Goal: Task Accomplishment & Management: Manage account settings

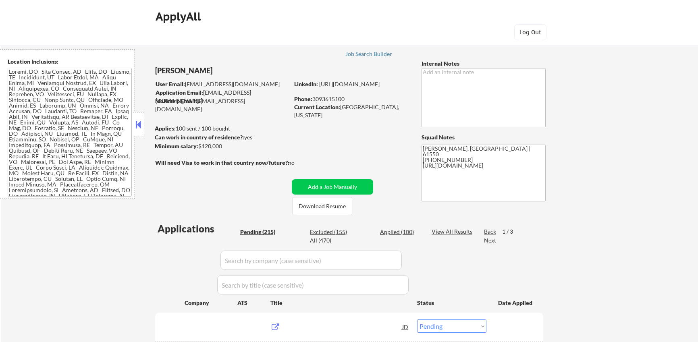
select select ""pending""
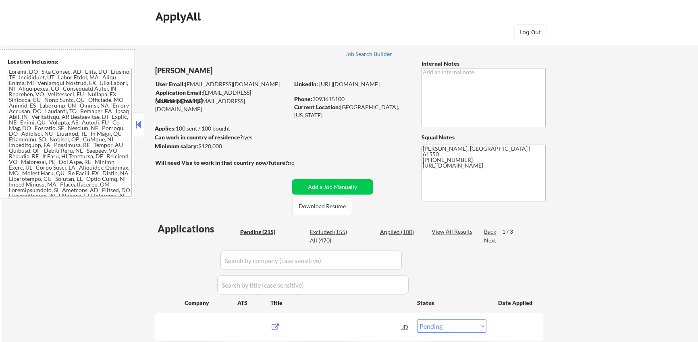
select select ""pending""
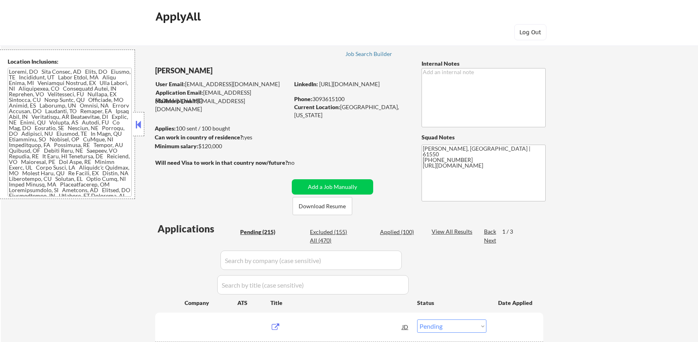
select select ""pending""
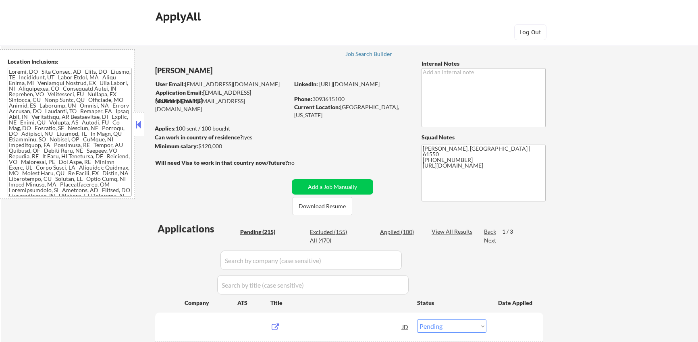
select select ""pending""
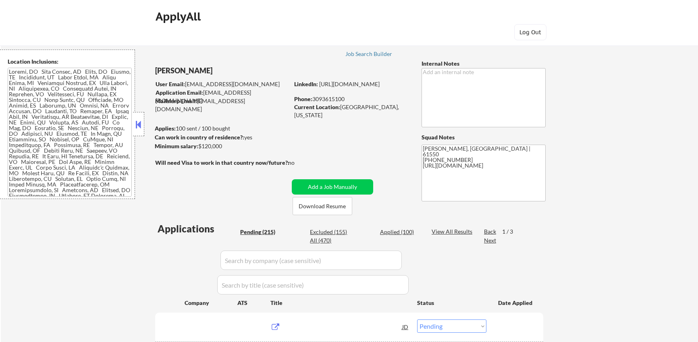
select select ""pending""
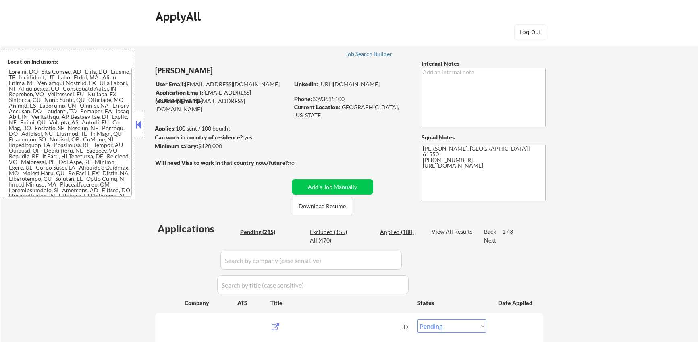
select select ""pending""
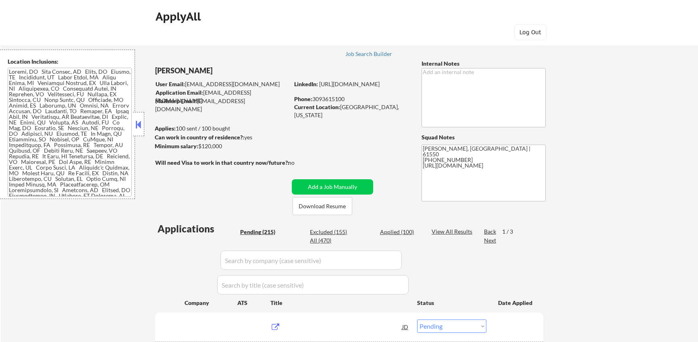
select select ""pending""
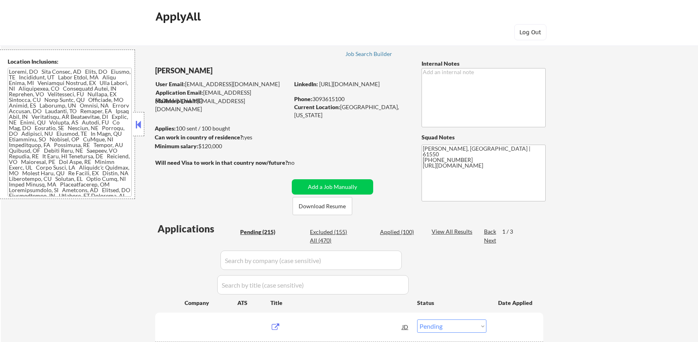
select select ""pending""
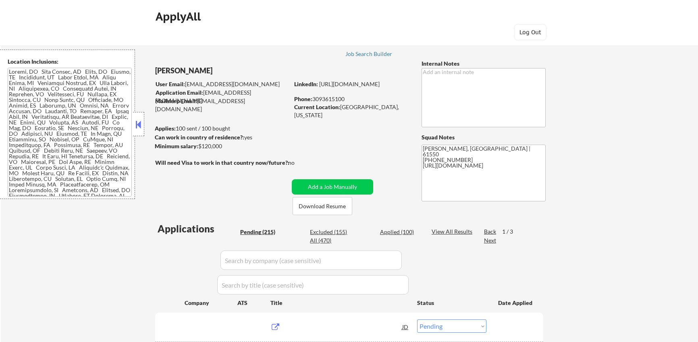
select select ""pending""
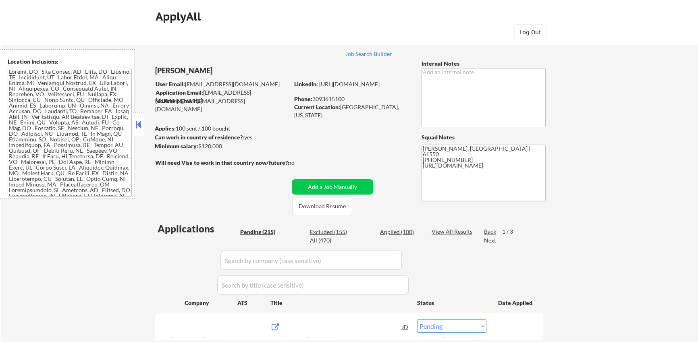
select select ""pending""
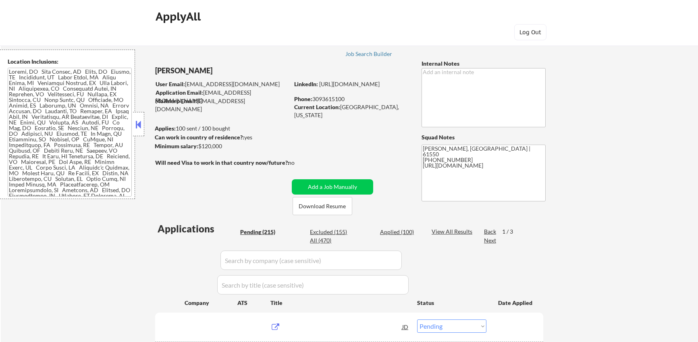
select select ""pending""
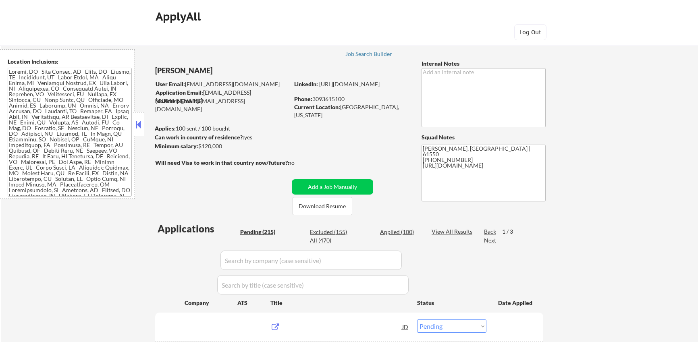
select select ""pending""
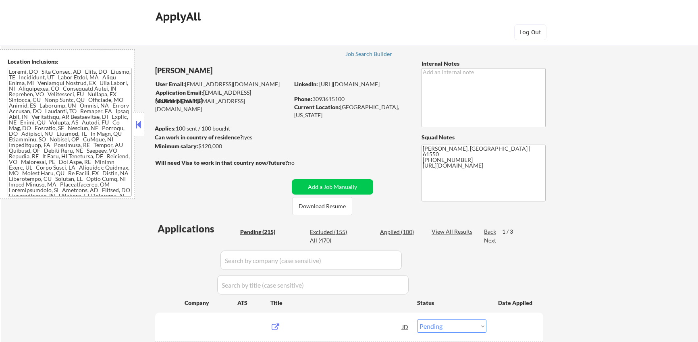
select select ""pending""
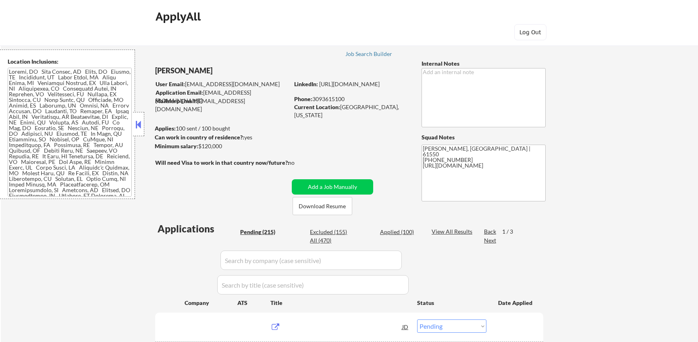
select select ""pending""
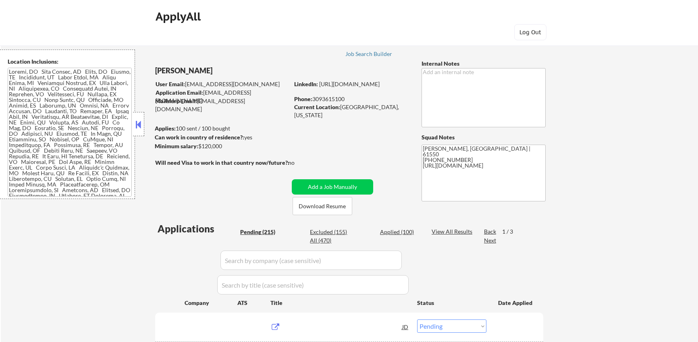
select select ""pending""
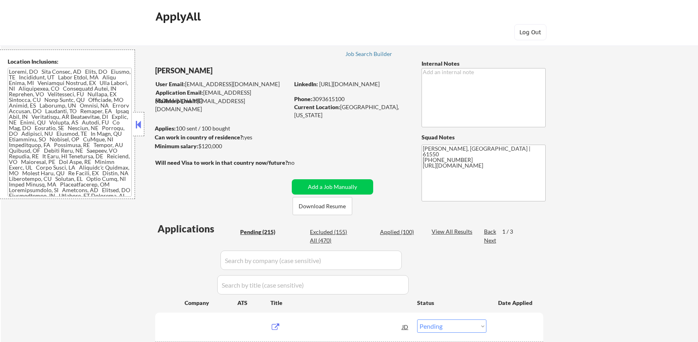
select select ""pending""
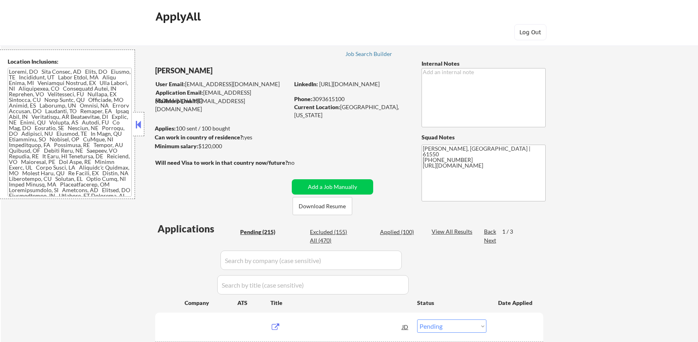
select select ""pending""
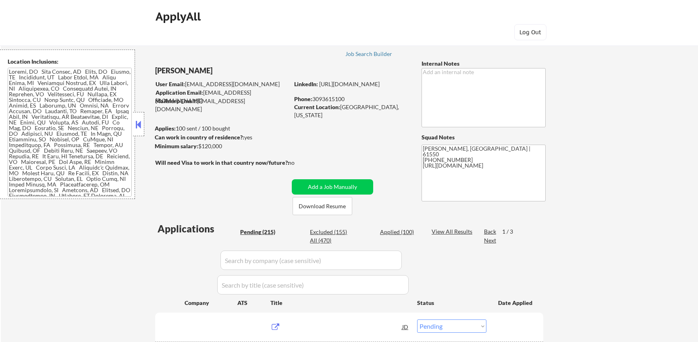
select select ""pending""
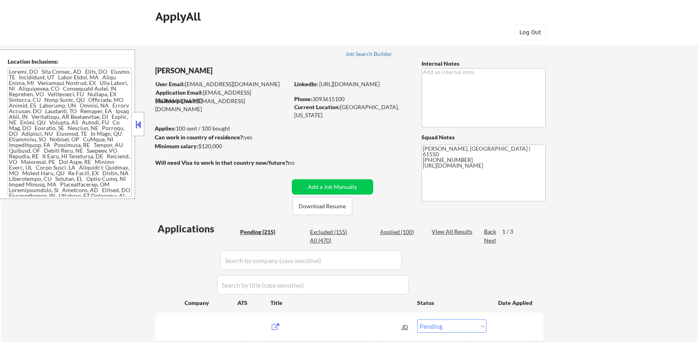
select select ""pending""
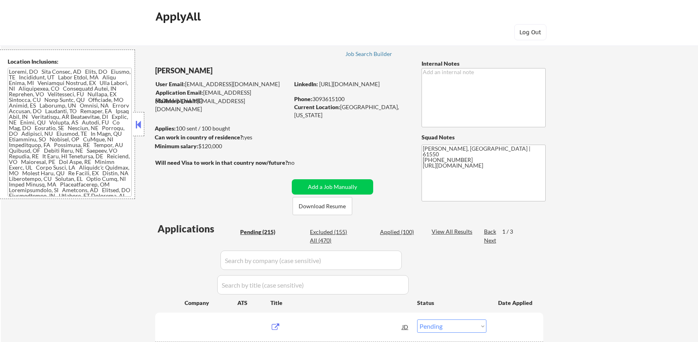
select select ""pending""
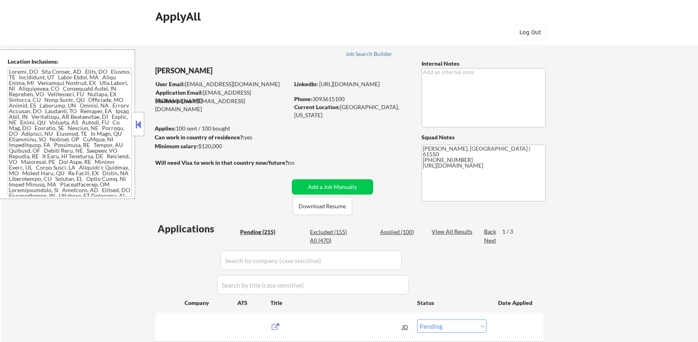
scroll to position [58, 0]
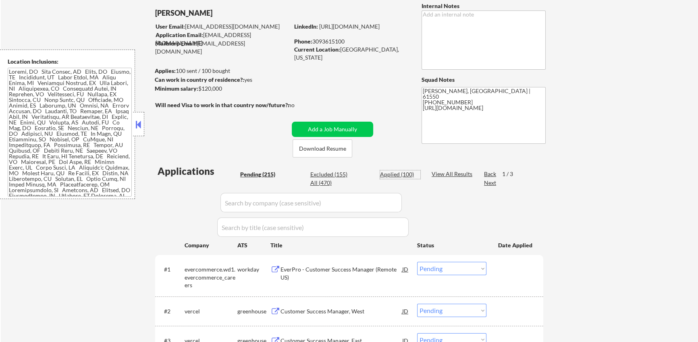
click at [399, 176] on div "Applied (100)" at bounding box center [400, 175] width 40 height 8
select select ""applied""
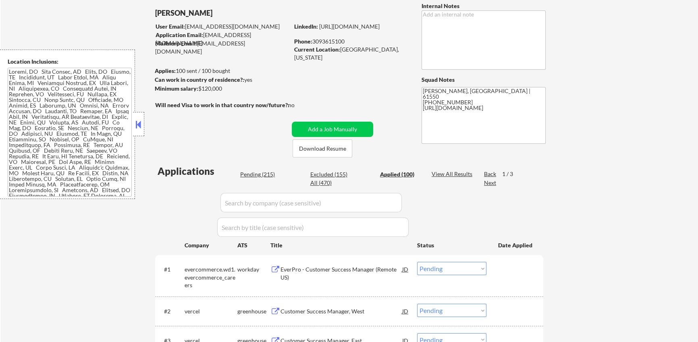
select select ""applied""
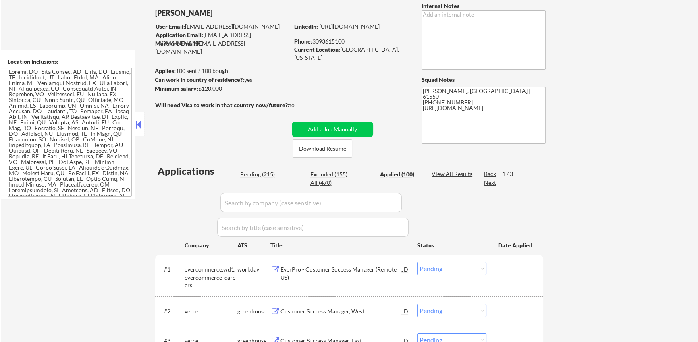
select select ""applied""
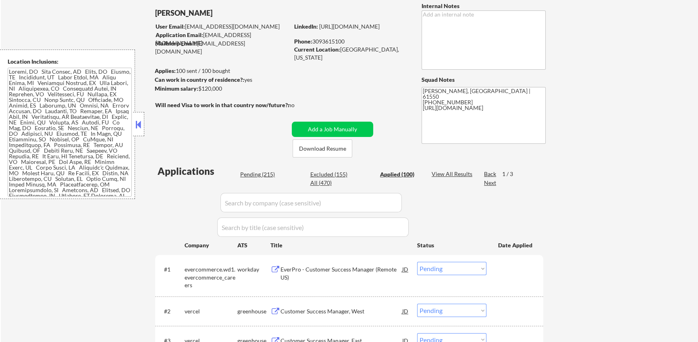
select select ""applied""
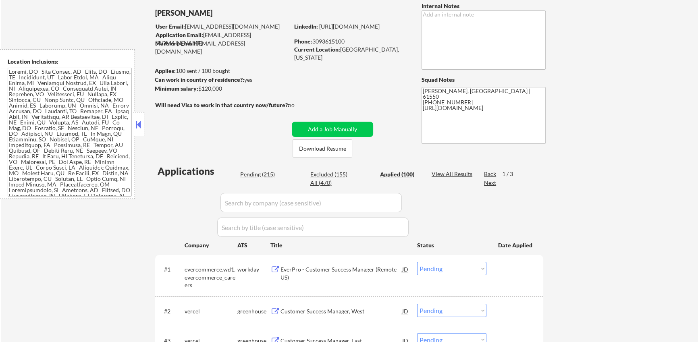
select select ""applied""
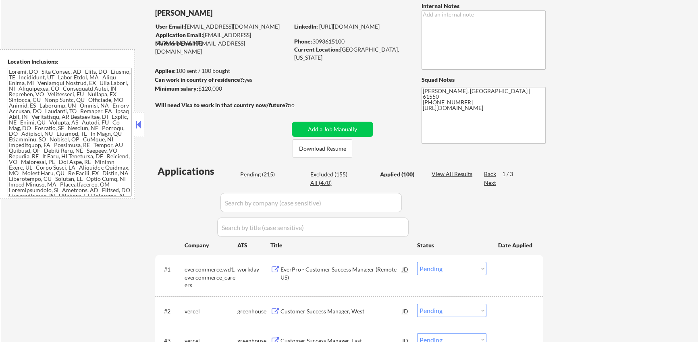
select select ""applied""
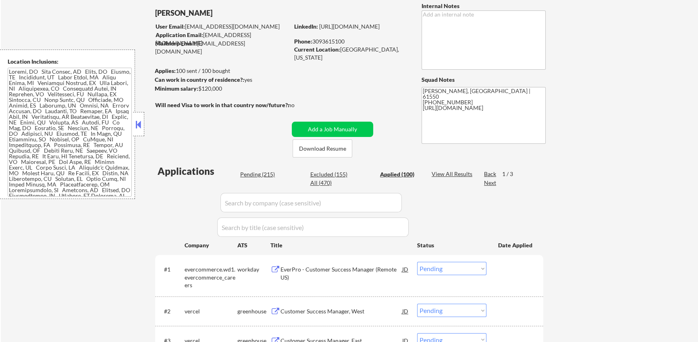
select select ""applied""
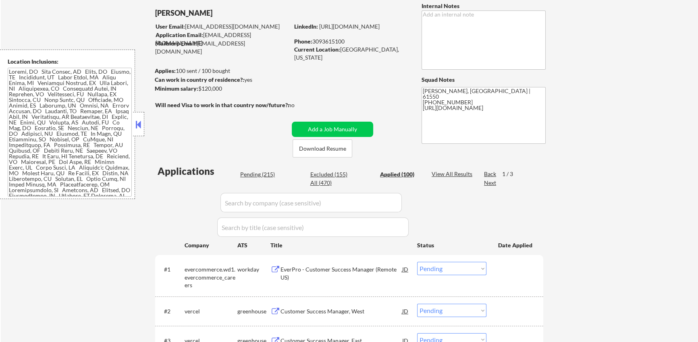
select select ""applied""
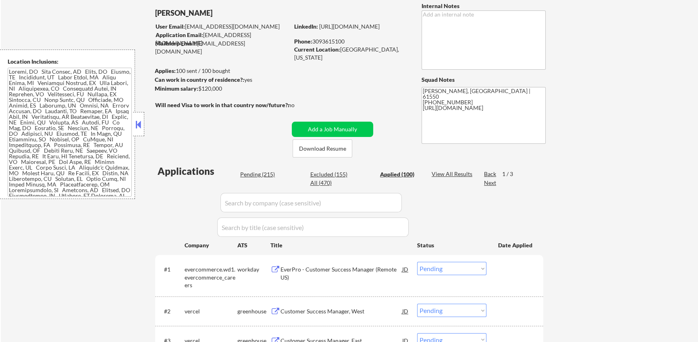
select select ""applied""
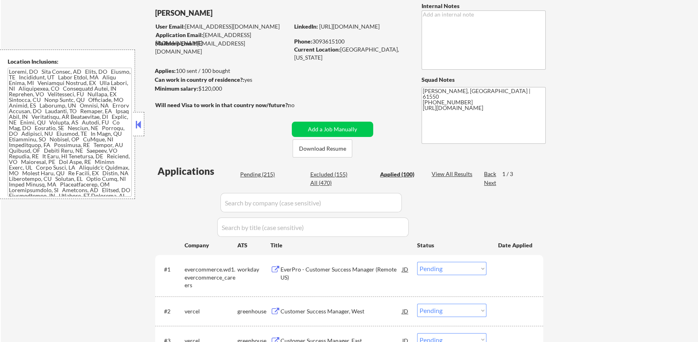
select select ""applied""
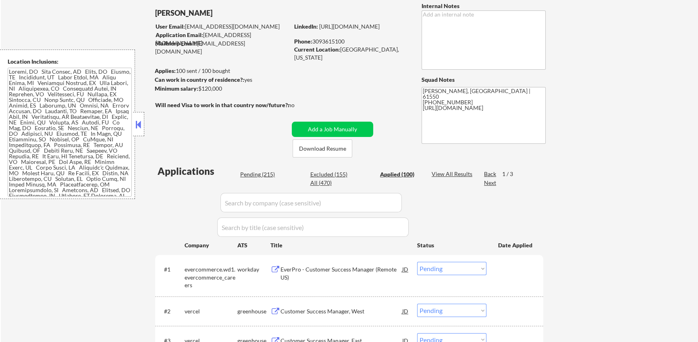
select select ""applied""
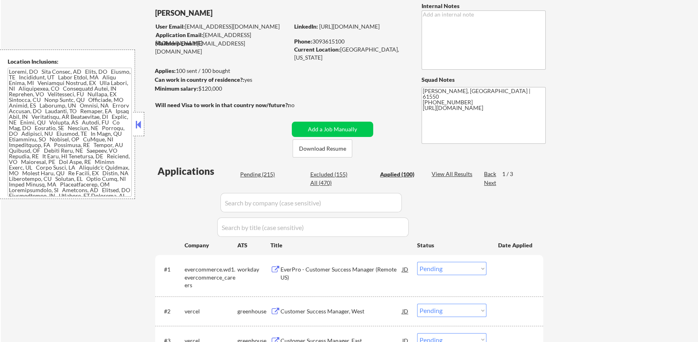
select select ""applied""
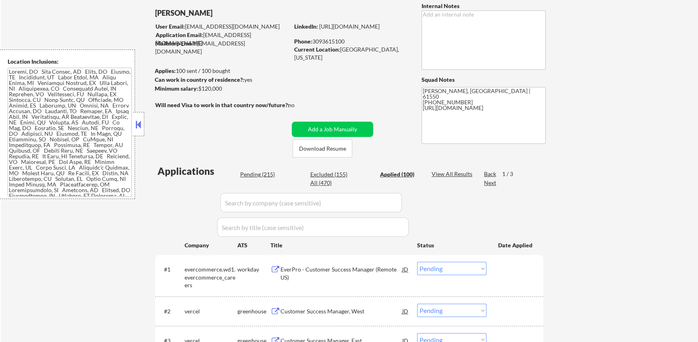
select select ""applied""
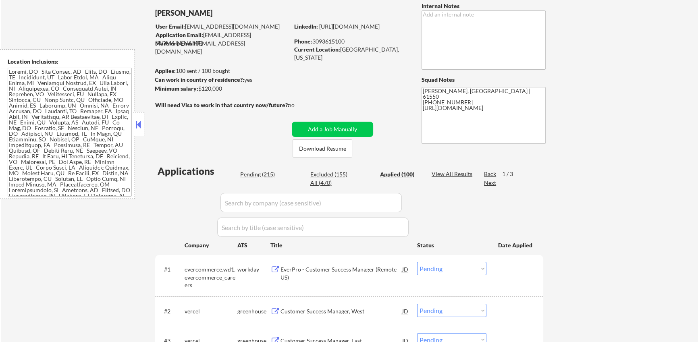
select select ""applied""
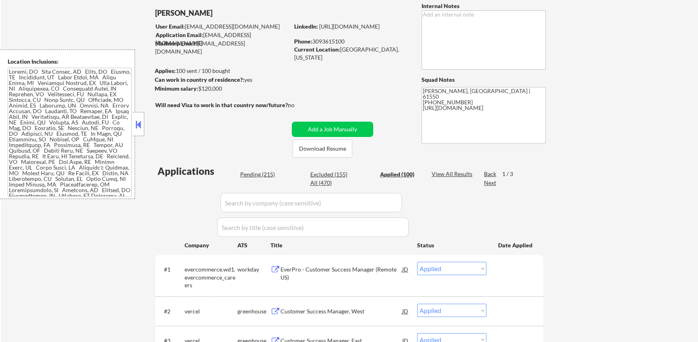
select select ""applied""
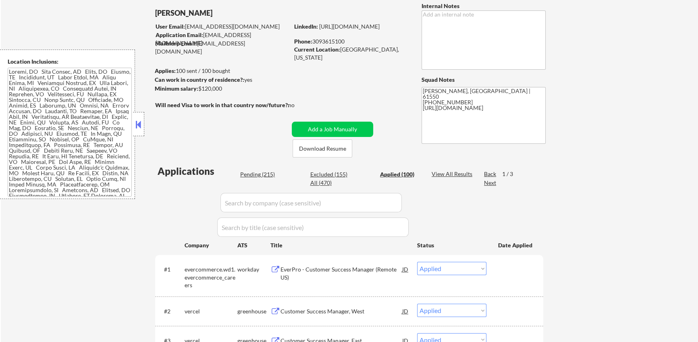
select select ""applied""
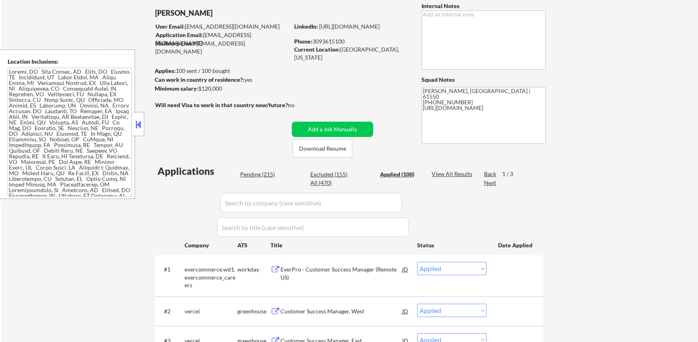
select select ""applied""
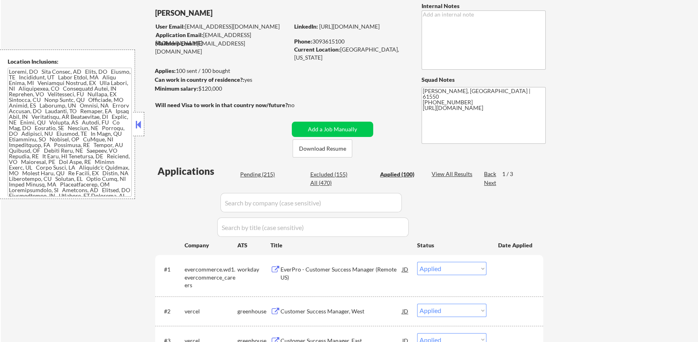
select select ""applied""
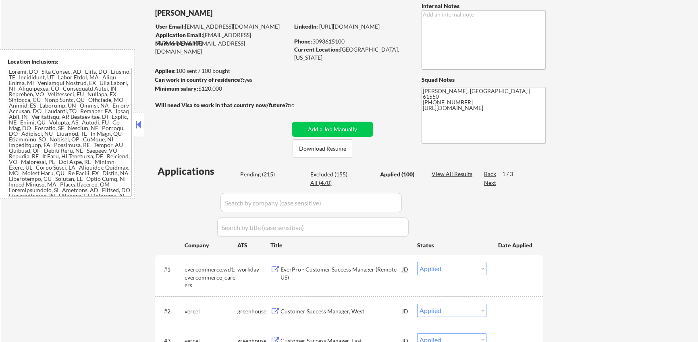
select select ""applied""
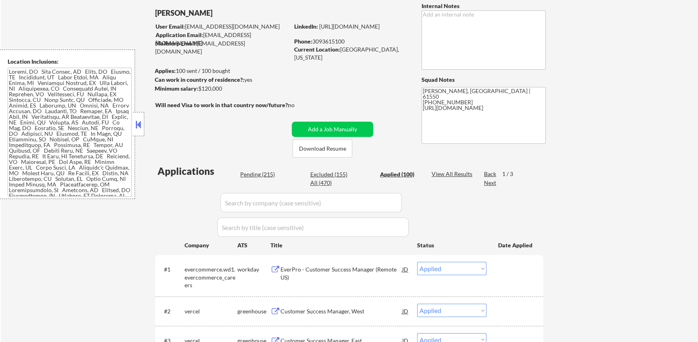
select select ""applied""
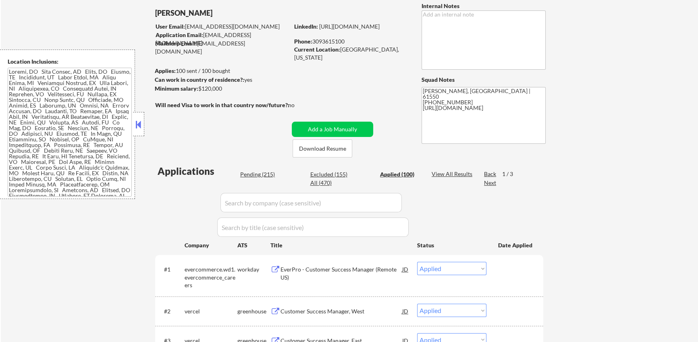
select select ""applied""
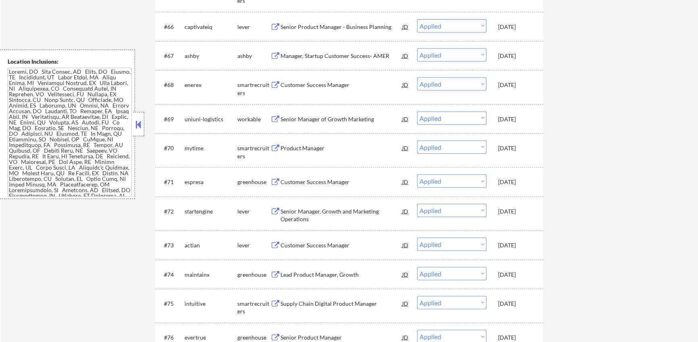
scroll to position [2348, 0]
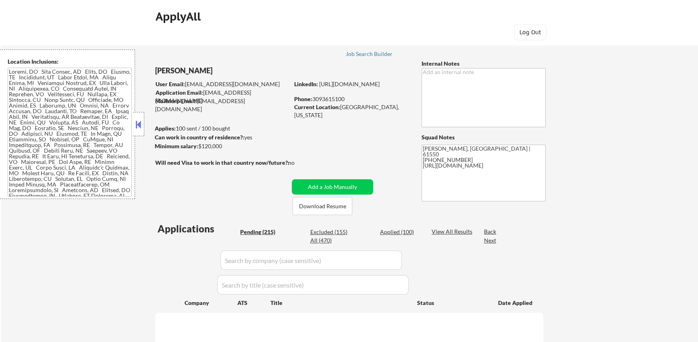
click at [400, 233] on div "Applied (100)" at bounding box center [400, 232] width 40 height 8
select select ""pending""
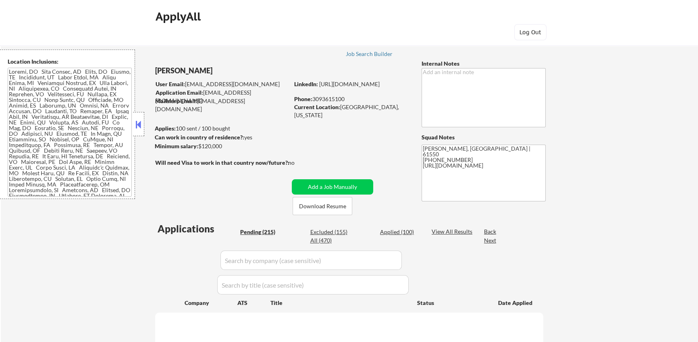
select select ""pending""
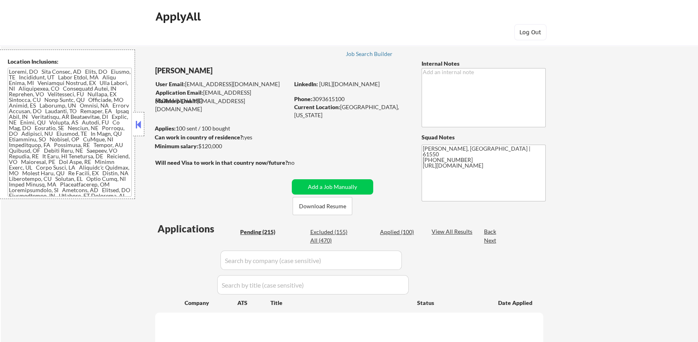
select select ""pending""
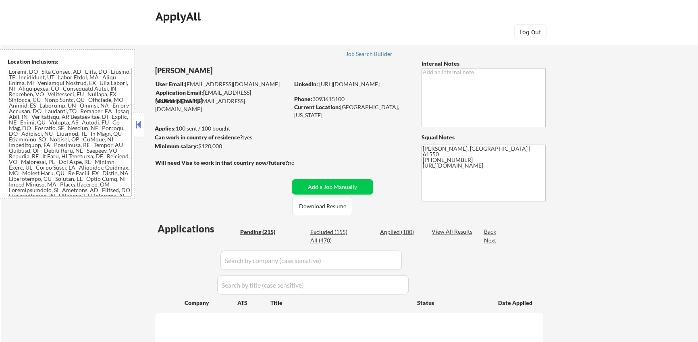
select select ""pending""
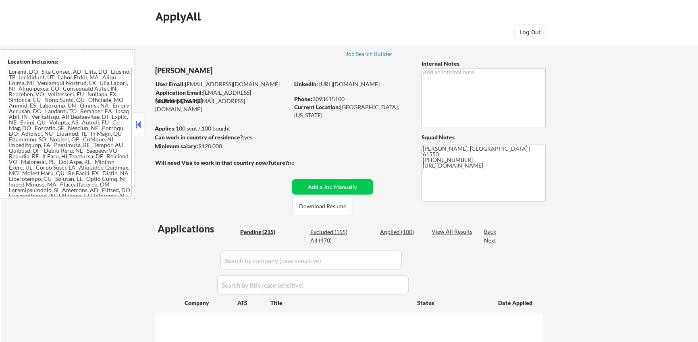
select select ""pending""
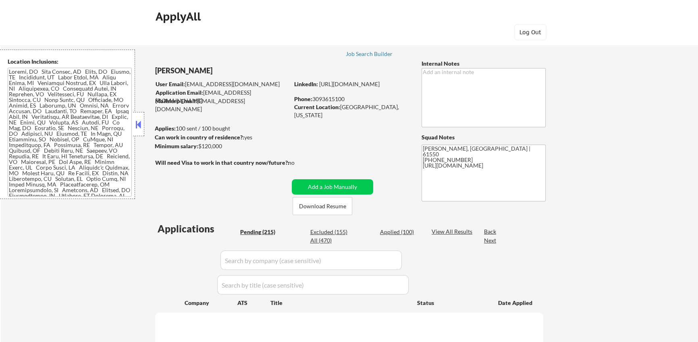
select select ""pending""
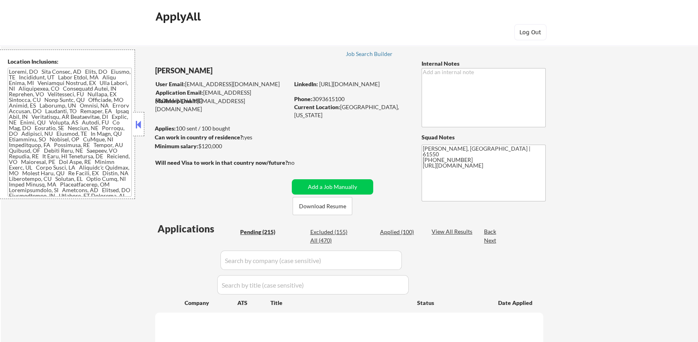
select select ""pending""
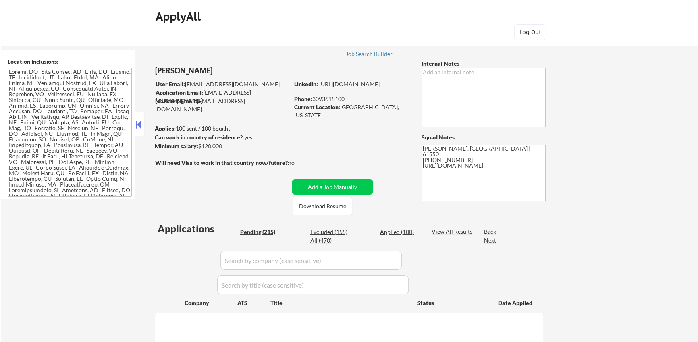
select select ""pending""
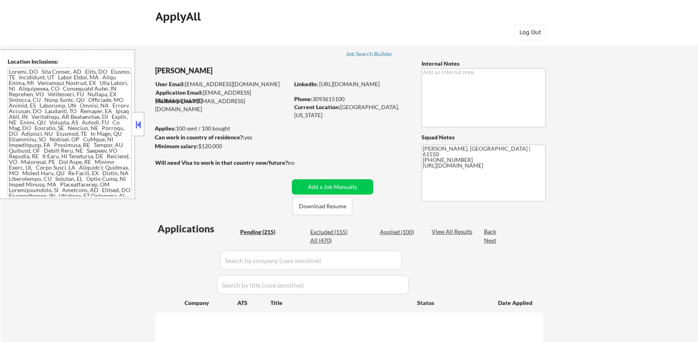
select select ""pending""
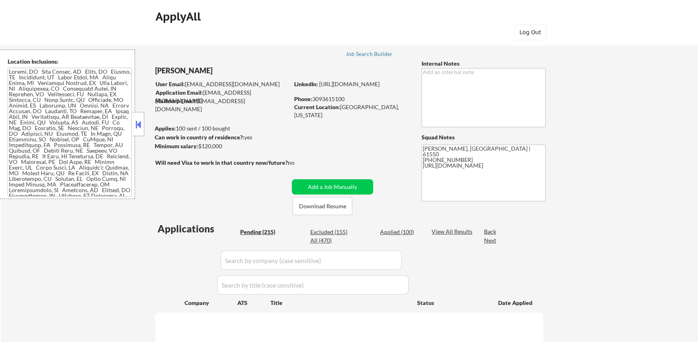
select select ""pending""
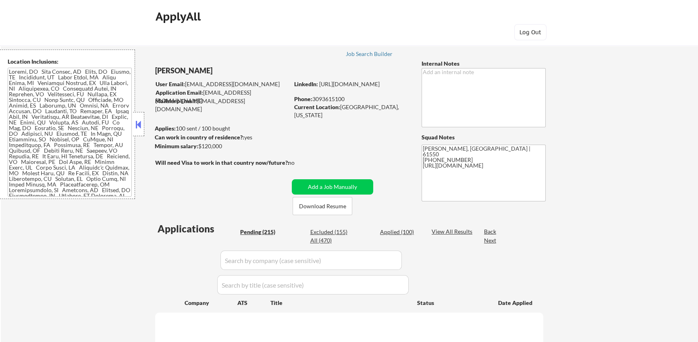
select select ""pending""
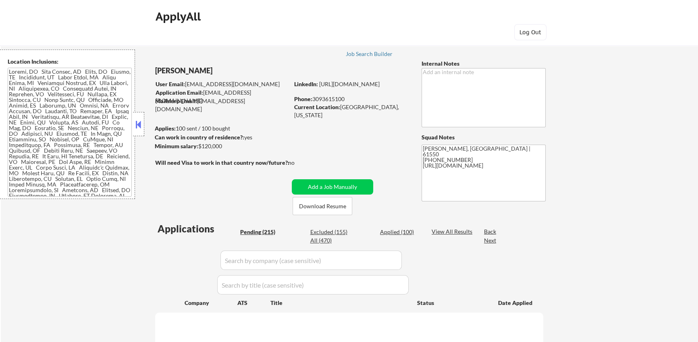
select select ""pending""
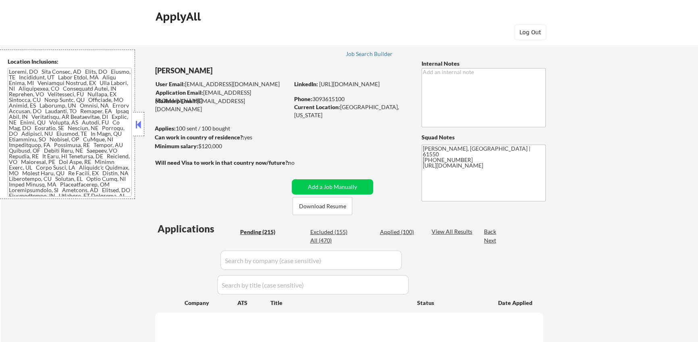
select select ""pending""
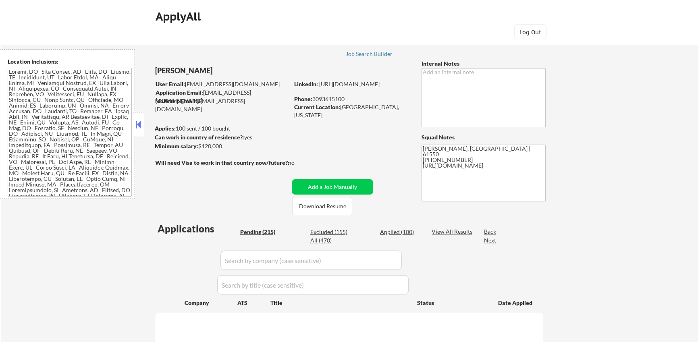
select select ""pending""
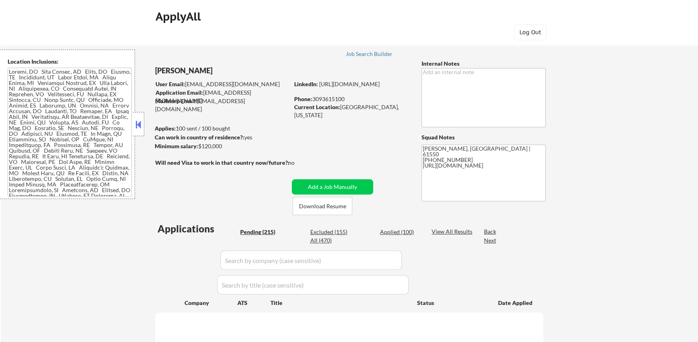
select select ""pending""
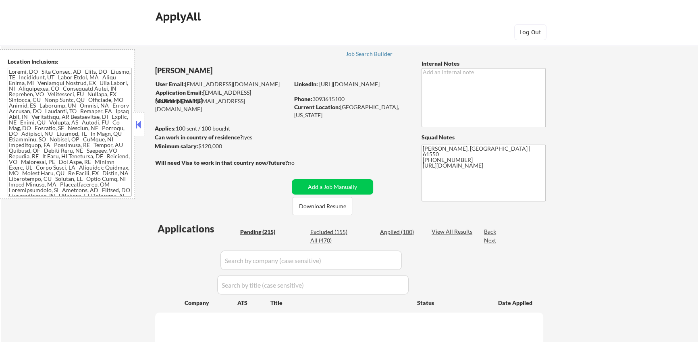
select select ""pending""
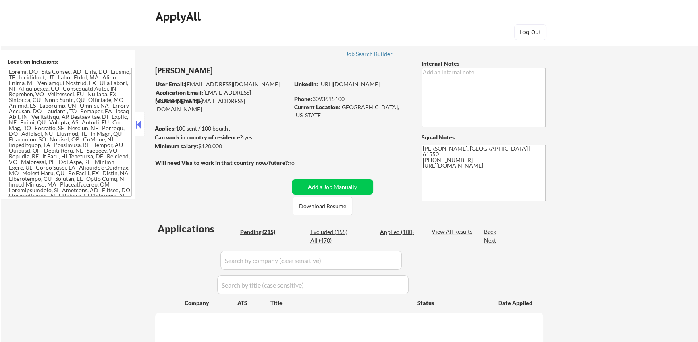
select select ""pending""
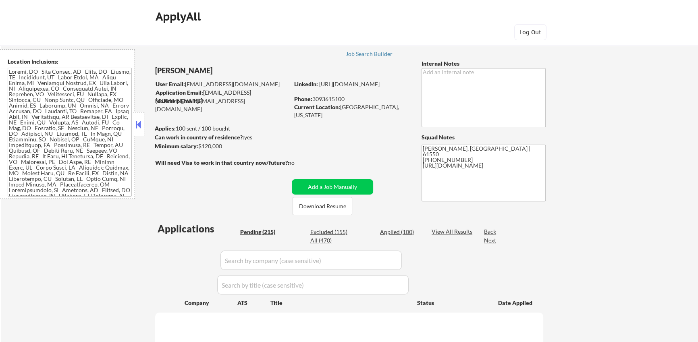
select select ""pending""
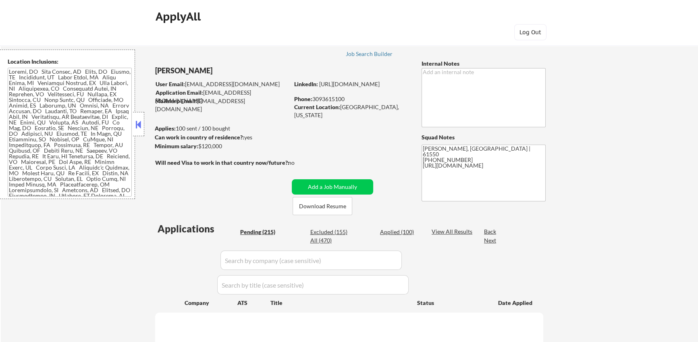
select select ""pending""
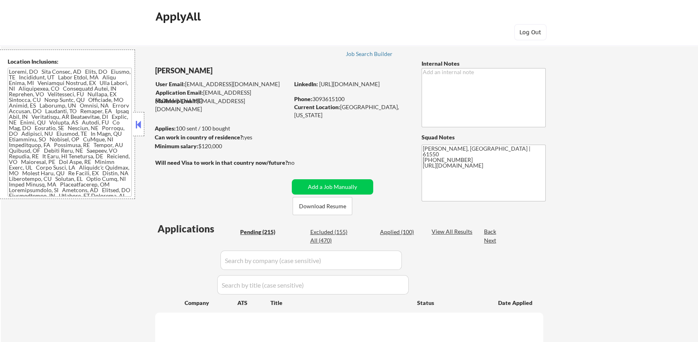
select select ""pending""
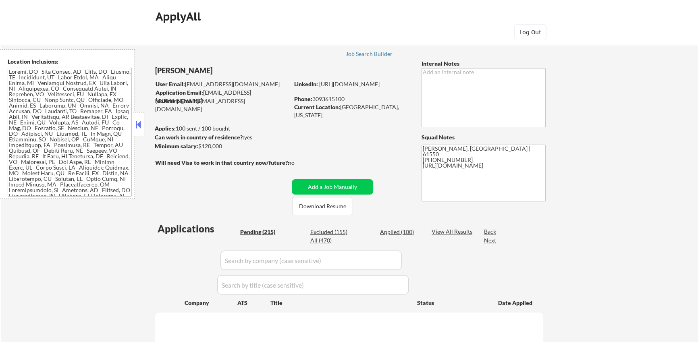
select select ""pending""
click at [395, 231] on div "Applied (100)" at bounding box center [400, 232] width 40 height 8
select select ""applied""
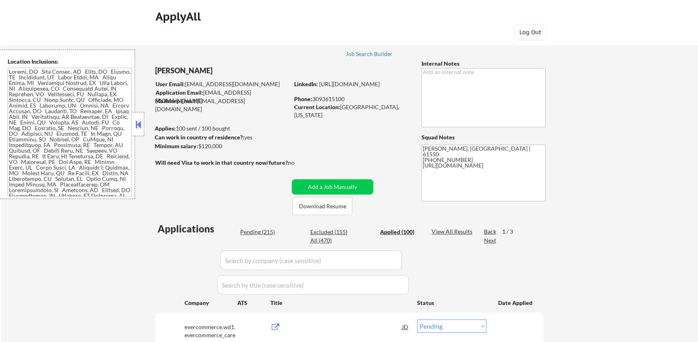
select select ""applied""
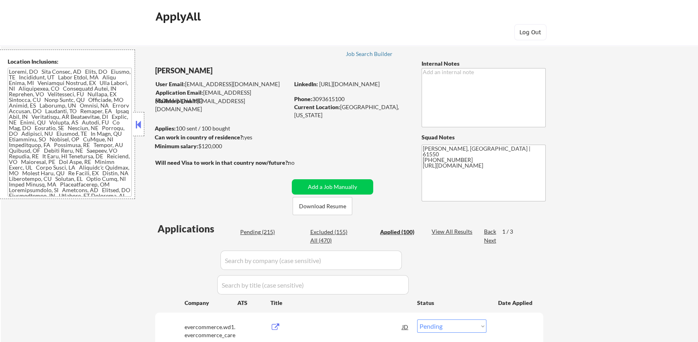
select select ""applied""
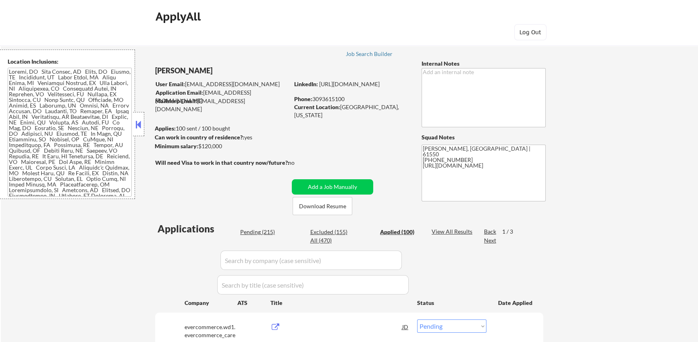
select select ""applied""
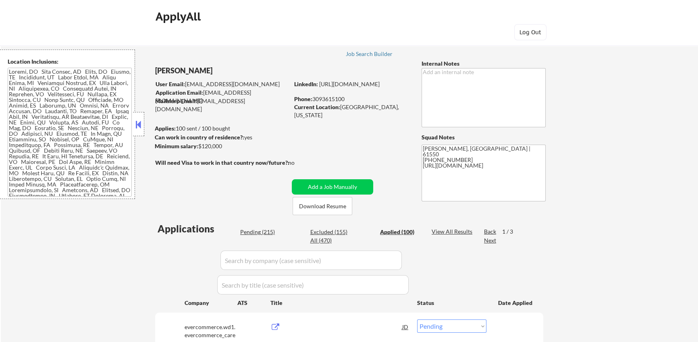
select select ""applied""
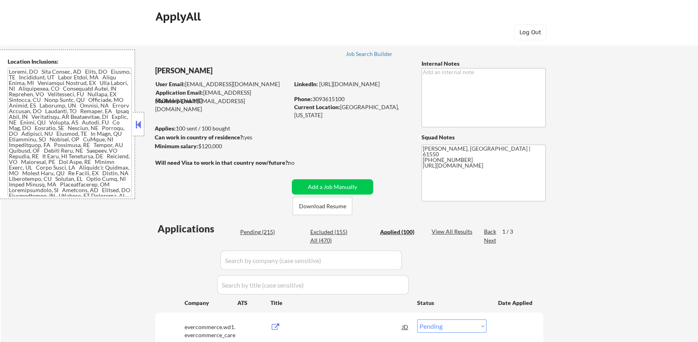
select select ""applied""
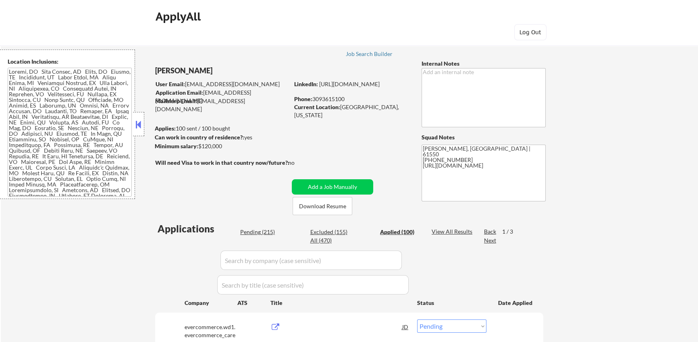
select select ""applied""
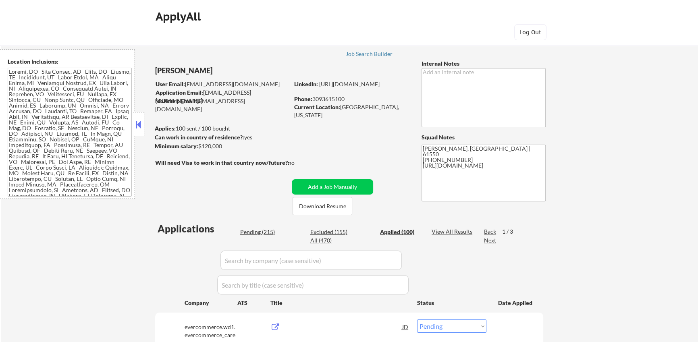
select select ""applied""
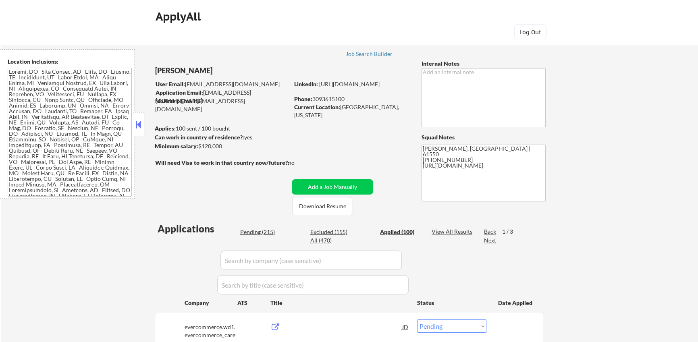
select select ""applied""
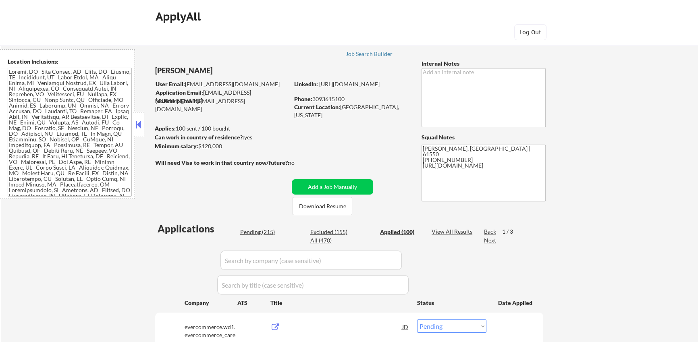
select select ""applied""
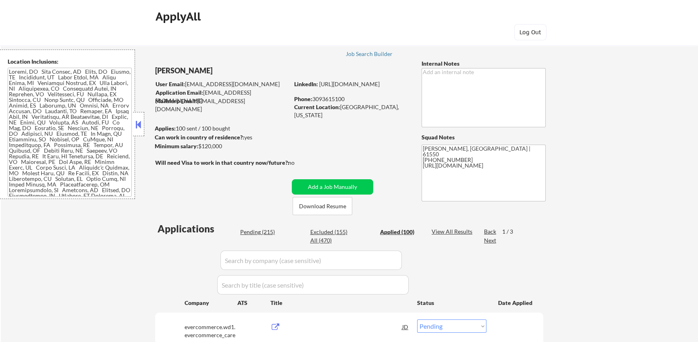
select select ""applied""
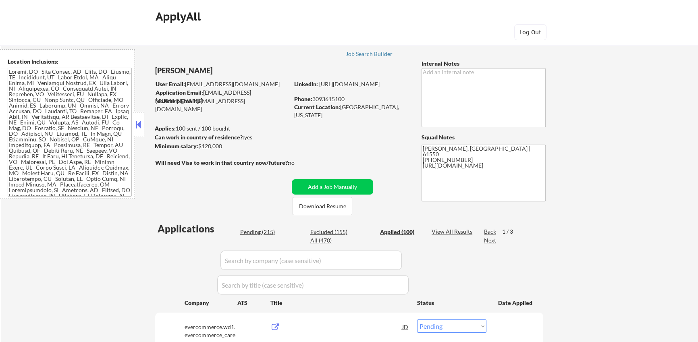
select select ""applied""
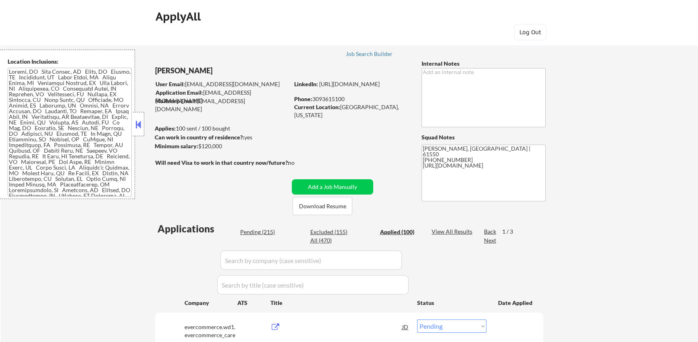
select select ""applied""
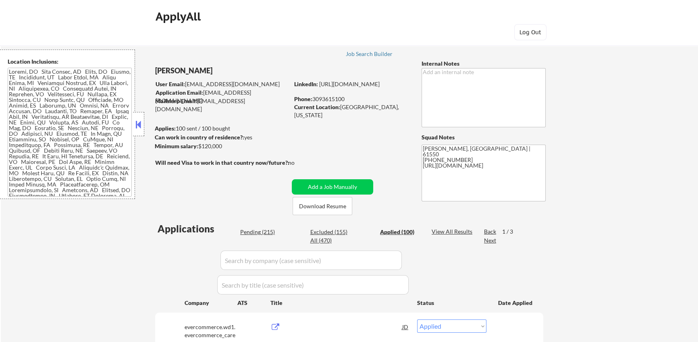
select select ""applied""
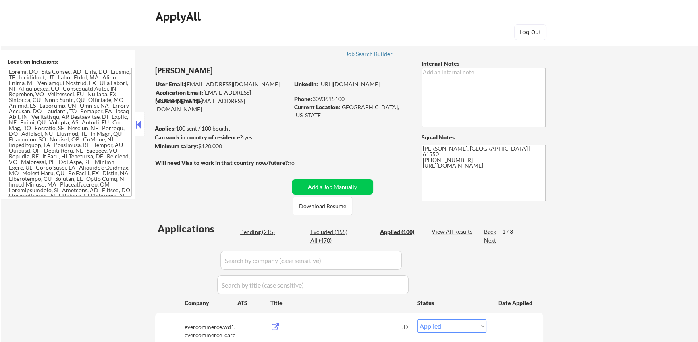
select select ""applied""
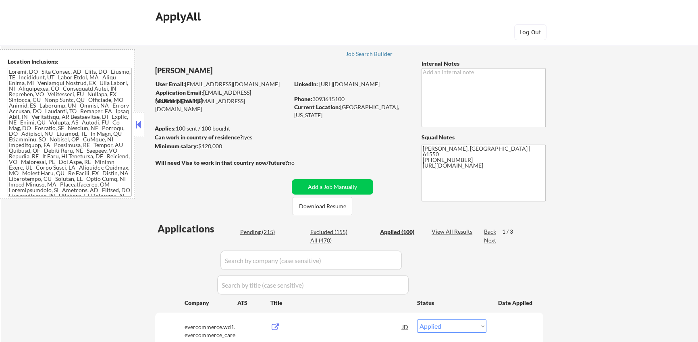
select select ""applied""
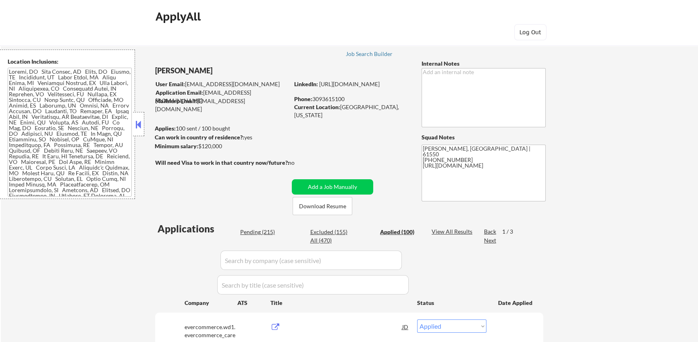
select select ""applied""
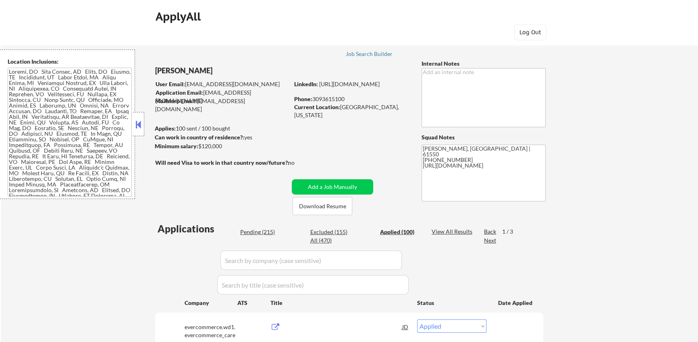
select select ""applied""
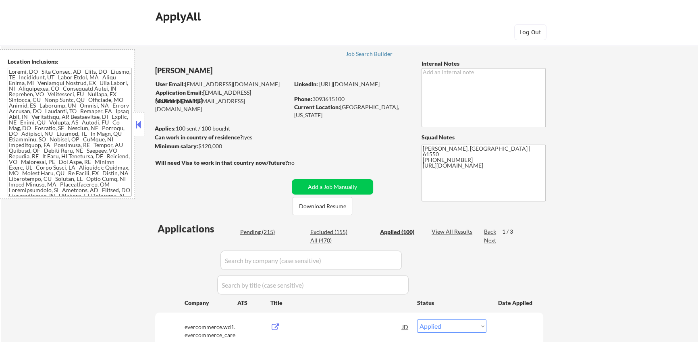
select select ""applied""
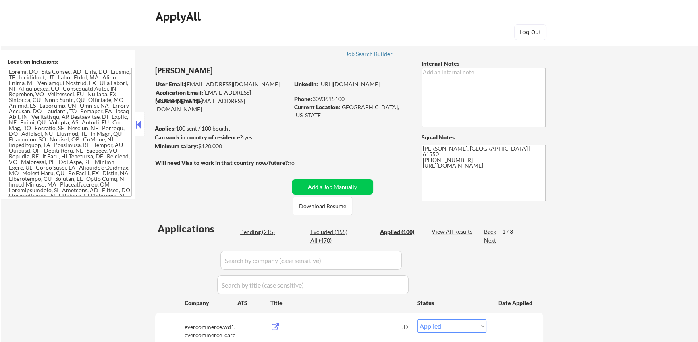
select select ""applied""
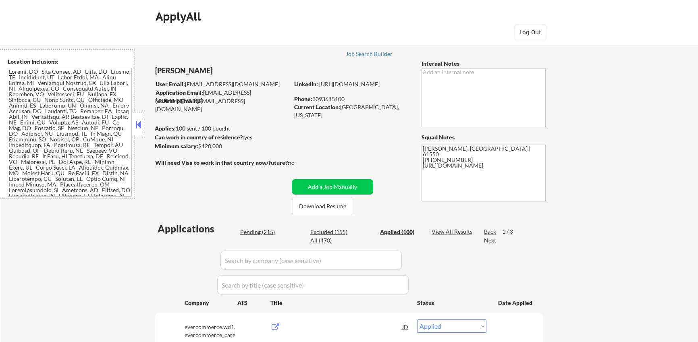
select select ""applied""
